Goal: Task Accomplishment & Management: Manage account settings

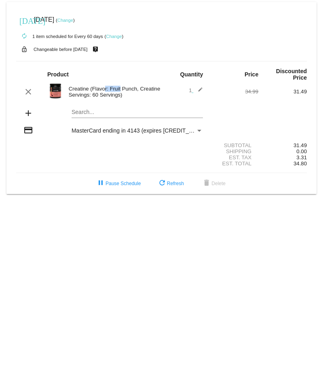
drag, startPoint x: 69, startPoint y: 88, endPoint x: 88, endPoint y: 89, distance: 18.7
click at [88, 89] on div "Creatine (Flavor: Fruit Punch, Creatine Servings: 60 Servings)" at bounding box center [113, 92] width 97 height 12
copy div "Creatine"
click at [95, 92] on div "Creatine (Flavor: Fruit Punch, Creatine Servings: 60 Servings)" at bounding box center [113, 92] width 97 height 12
click at [205, 87] on div "1 edit" at bounding box center [185, 92] width 49 height 10
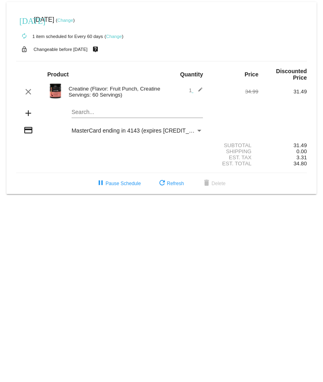
click at [199, 89] on mat-icon "edit" at bounding box center [198, 92] width 10 height 10
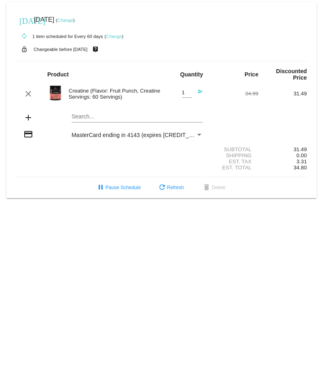
click at [87, 93] on div "Creatine (Flavor: Fruit Punch, Creatine Servings: 60 Servings)" at bounding box center [113, 94] width 97 height 12
click at [54, 91] on img at bounding box center [55, 93] width 16 height 16
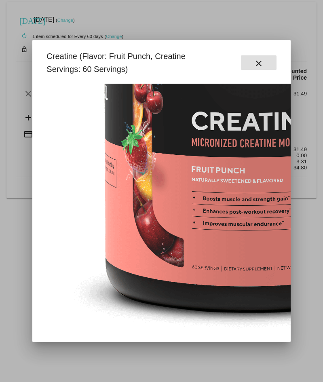
scroll to position [163, 0]
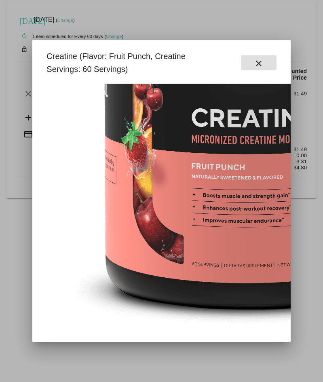
click at [266, 67] on button "close" at bounding box center [259, 62] width 36 height 15
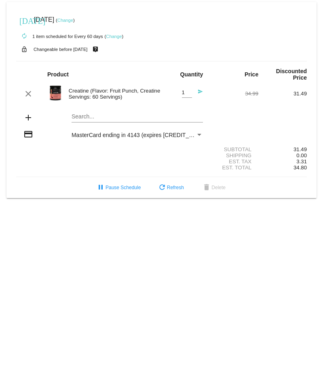
click at [118, 35] on link "Change" at bounding box center [114, 36] width 16 height 5
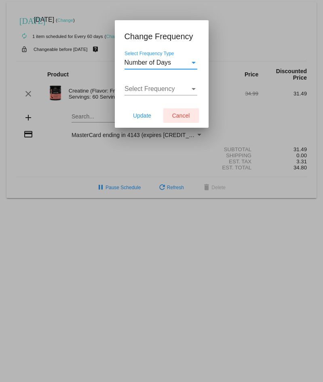
click at [180, 119] on span "Cancel" at bounding box center [181, 115] width 18 height 6
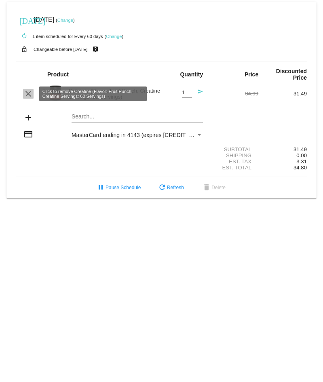
click at [31, 94] on mat-icon "clear" at bounding box center [28, 94] width 10 height 10
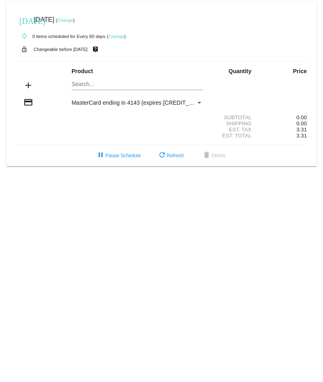
click at [27, 85] on mat-icon "add" at bounding box center [28, 86] width 10 height 10
click at [171, 153] on span "refresh Refresh" at bounding box center [170, 156] width 27 height 6
click at [88, 85] on mat-card "[DATE] [DATE] ( Change ) autorenew 0 items scheduled for Every 60 days ( Change…" at bounding box center [161, 84] width 310 height 164
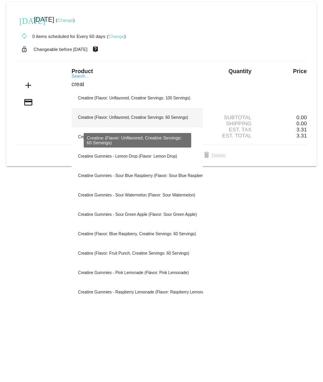
type input "creat"
click at [131, 119] on div "Creatine (Flavor: Unflavored, Creatine Servings: 60 Servings)" at bounding box center [137, 117] width 131 height 19
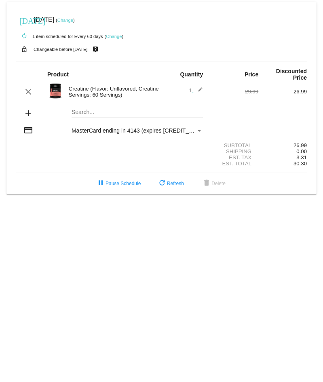
click at [88, 113] on mat-card "today Sep 30 2025 ( Change ) autorenew 1 item scheduled for Every 60 days ( Cha…" at bounding box center [161, 98] width 310 height 192
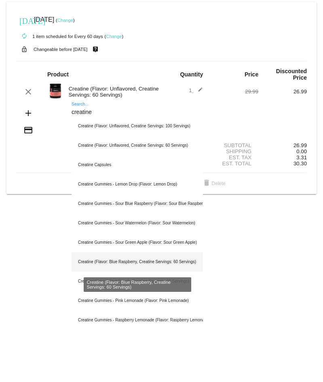
type input "creatine"
click at [151, 242] on div "Creatine (Flavor: Blue Raspberry, Creatine Servings: 60 Servings)" at bounding box center [137, 261] width 131 height 19
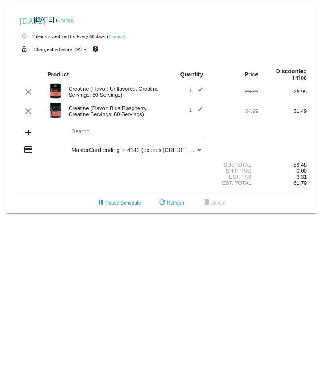
click at [73, 21] on link "Change" at bounding box center [65, 20] width 16 height 5
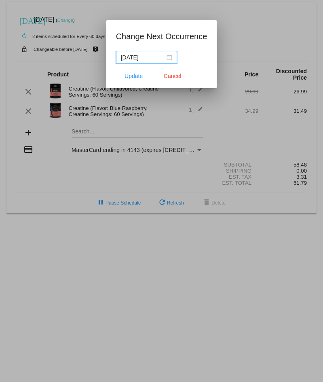
click at [149, 59] on input "2025-09-29" at bounding box center [143, 57] width 44 height 9
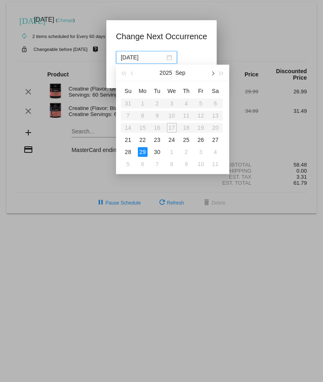
click at [214, 72] on span "button" at bounding box center [212, 74] width 4 height 4
click at [189, 103] on div "2" at bounding box center [187, 104] width 10 height 10
type input "2025-10-02"
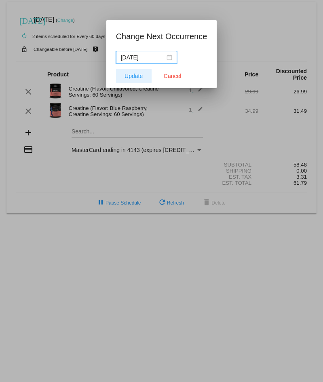
click at [135, 78] on span "Update" at bounding box center [134, 76] width 18 height 6
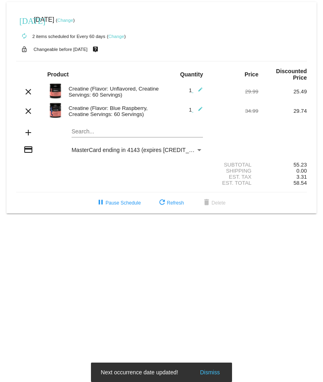
click at [73, 22] on link "Change" at bounding box center [65, 20] width 16 height 5
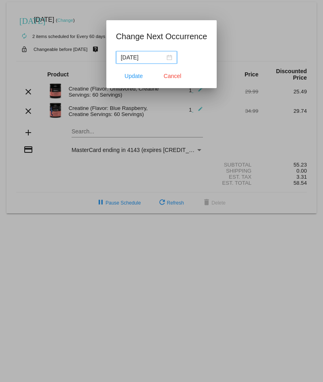
click at [168, 57] on div "2025-10-01" at bounding box center [146, 57] width 51 height 9
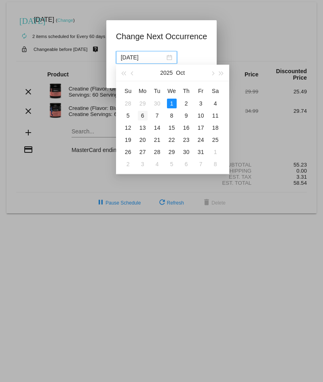
click at [142, 117] on div "6" at bounding box center [143, 116] width 10 height 10
type input "2025-10-06"
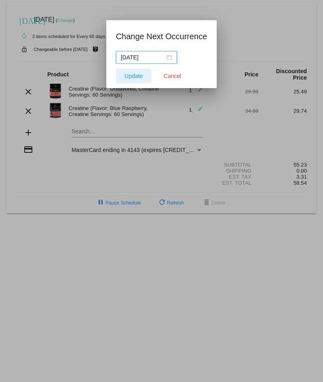
click at [137, 77] on span "Update" at bounding box center [134, 76] width 18 height 6
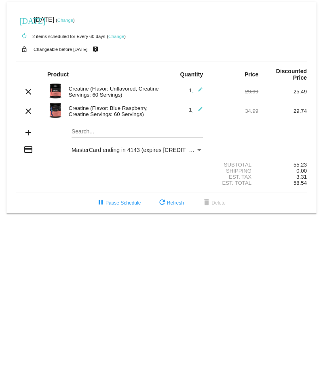
click at [117, 130] on mat-card "today Oct 6 2025 ( Change ) autorenew 2 items scheduled for Every 60 days ( Cha…" at bounding box center [161, 108] width 310 height 212
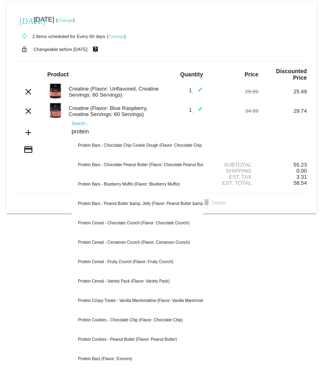
click at [95, 134] on input "protein" at bounding box center [137, 132] width 131 height 6
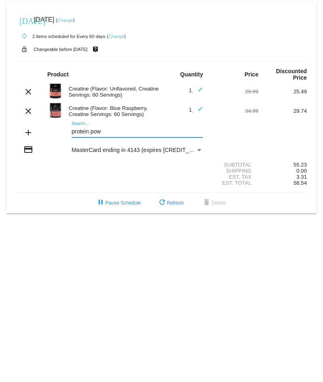
drag, startPoint x: 107, startPoint y: 130, endPoint x: 66, endPoint y: 133, distance: 40.5
click at [66, 133] on div "protein pow Search..." at bounding box center [138, 133] width 146 height 23
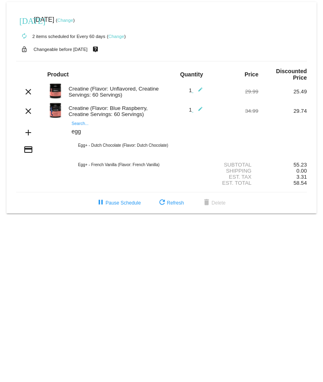
type input "egg"
click at [65, 132] on div "egg Search... Egg+ - Dutch Chocolate (Flavor: Dutch Chocolate) Egg+ - French Va…" at bounding box center [138, 133] width 146 height 23
